Goal: Transaction & Acquisition: Book appointment/travel/reservation

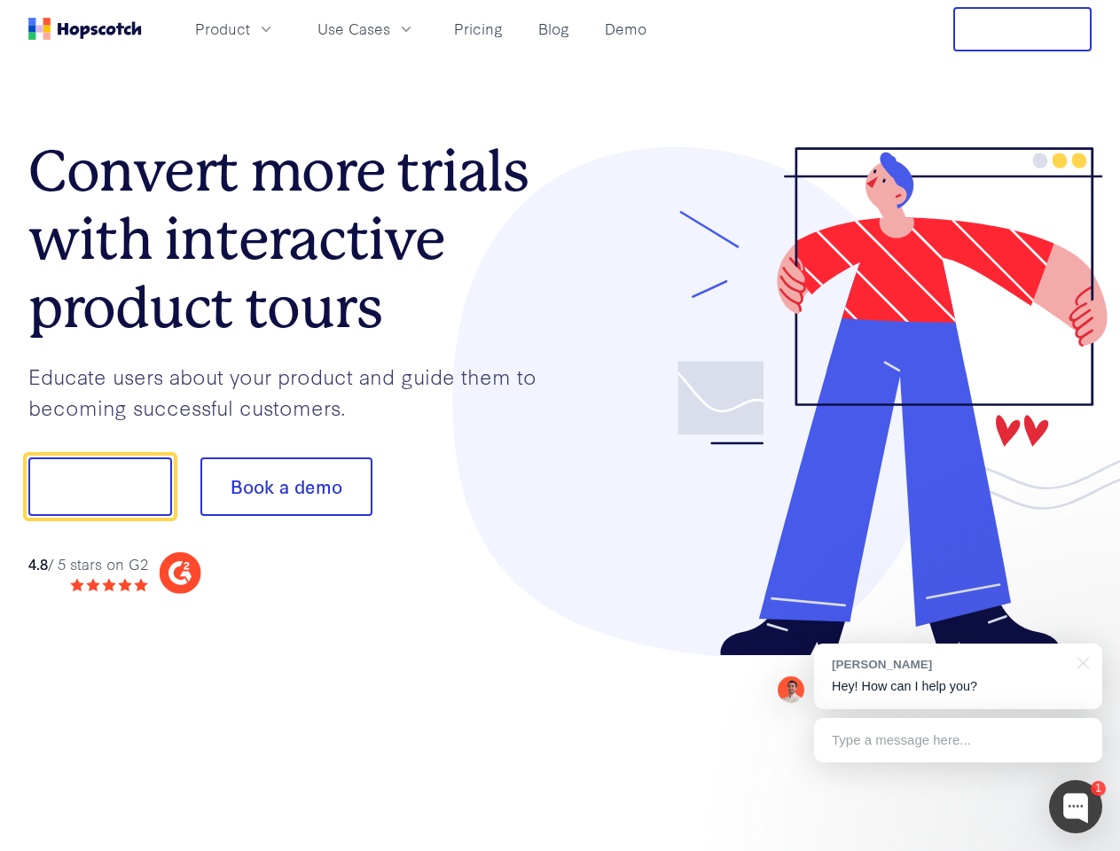
click at [560, 426] on div at bounding box center [826, 402] width 532 height 510
click at [250, 28] on span "Product" at bounding box center [222, 29] width 55 height 22
click at [390, 28] on span "Use Cases" at bounding box center [353, 29] width 73 height 22
click at [1022, 29] on button "Free Trial" at bounding box center [1022, 29] width 138 height 44
click at [99, 487] on button "Show me!" at bounding box center [100, 487] width 144 height 59
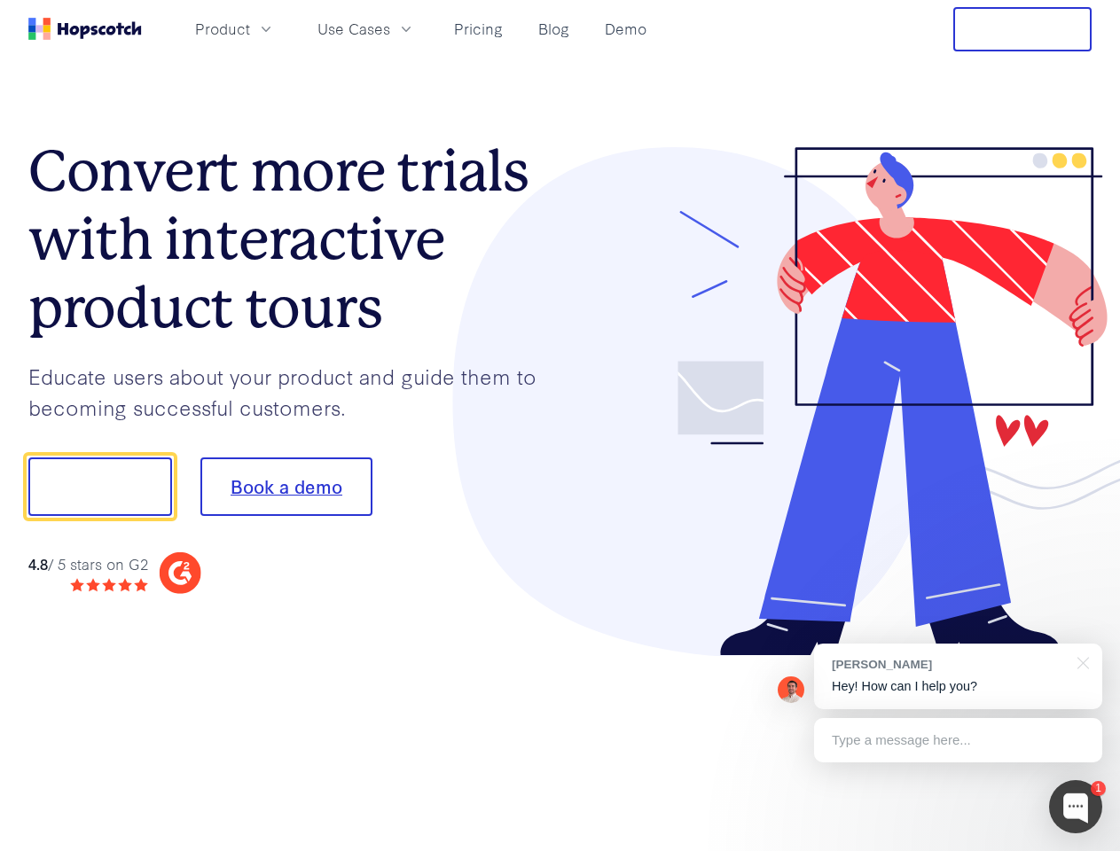
click at [286, 487] on button "Book a demo" at bounding box center [286, 487] width 172 height 59
click at [1076, 807] on div at bounding box center [1075, 806] width 53 height 53
click at [958, 677] on div "[PERSON_NAME] Hey! How can I help you?" at bounding box center [958, 677] width 288 height 66
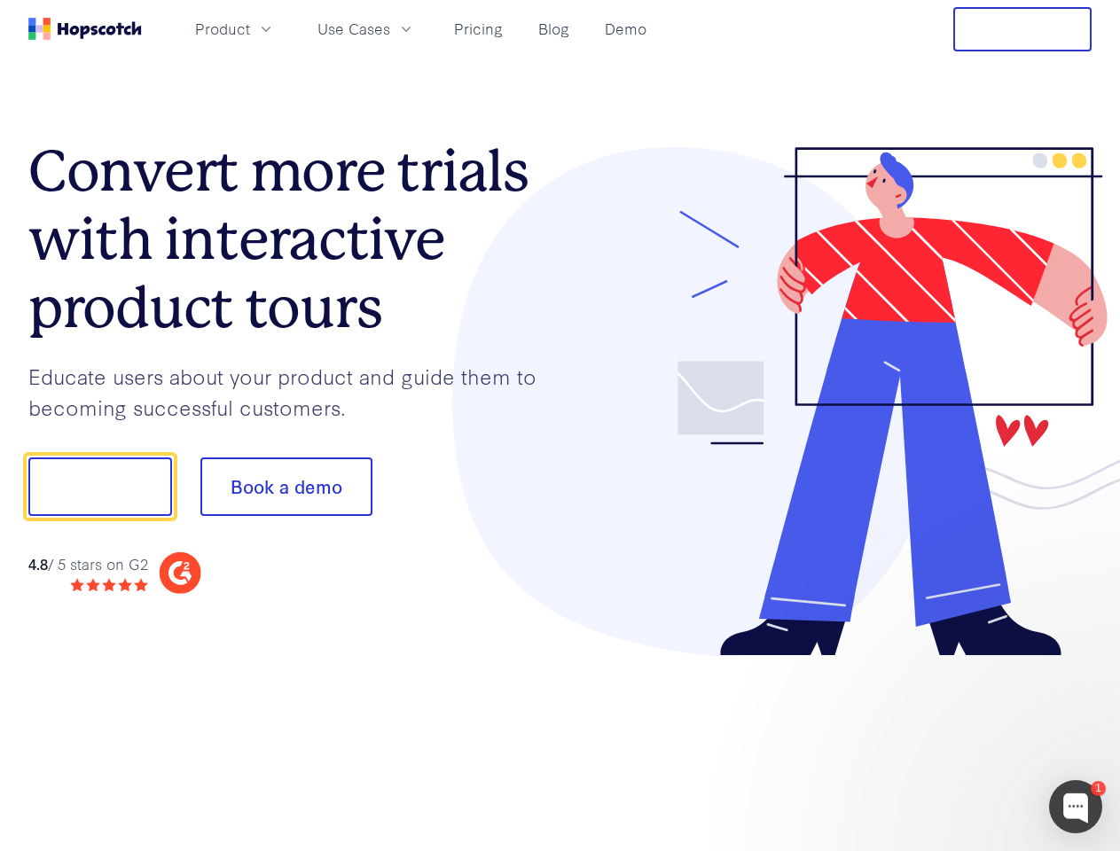
click at [1080, 662] on div at bounding box center [936, 604] width 333 height 354
click at [958, 740] on div at bounding box center [936, 604] width 333 height 354
